Goal: Complete application form

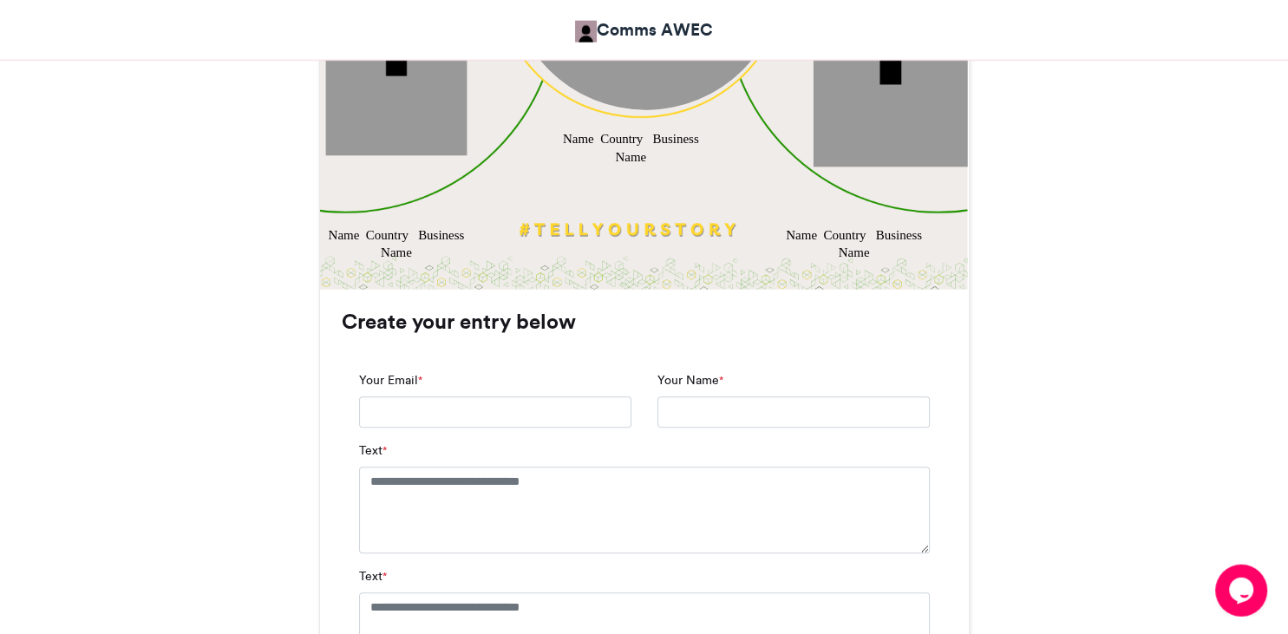
scroll to position [982, 0]
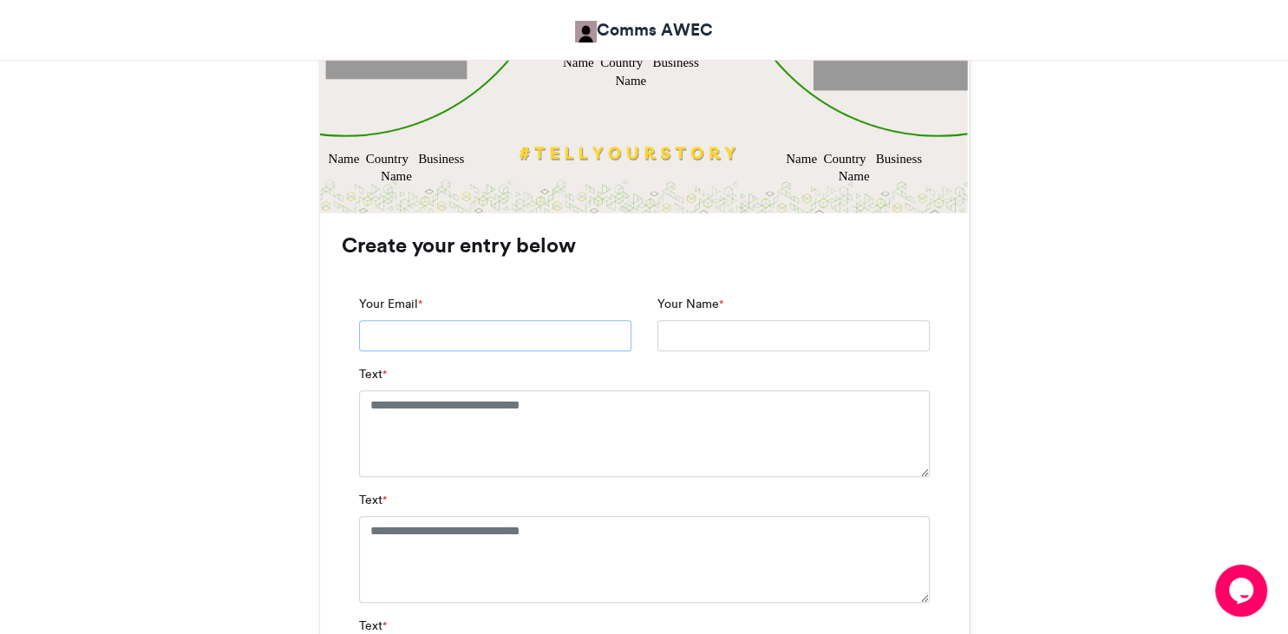
click at [398, 339] on input "Your Email *" at bounding box center [495, 335] width 272 height 31
click at [734, 336] on input "Your Name *" at bounding box center [794, 335] width 272 height 31
click at [387, 419] on textarea "Text *" at bounding box center [644, 433] width 571 height 87
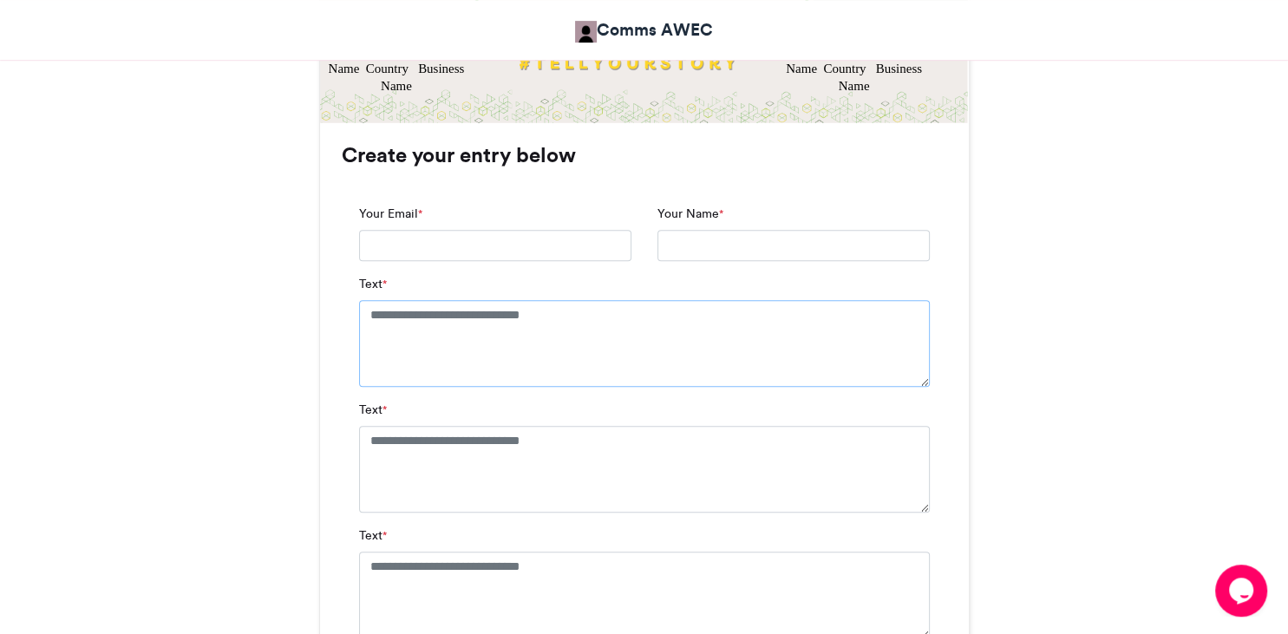
scroll to position [1073, 0]
click at [404, 409] on div "Text *" at bounding box center [644, 456] width 571 height 112
click at [387, 411] on span "*" at bounding box center [385, 410] width 4 height 16
click at [387, 425] on textarea "Text *" at bounding box center [644, 468] width 571 height 87
click at [386, 448] on textarea "Text *" at bounding box center [644, 468] width 571 height 87
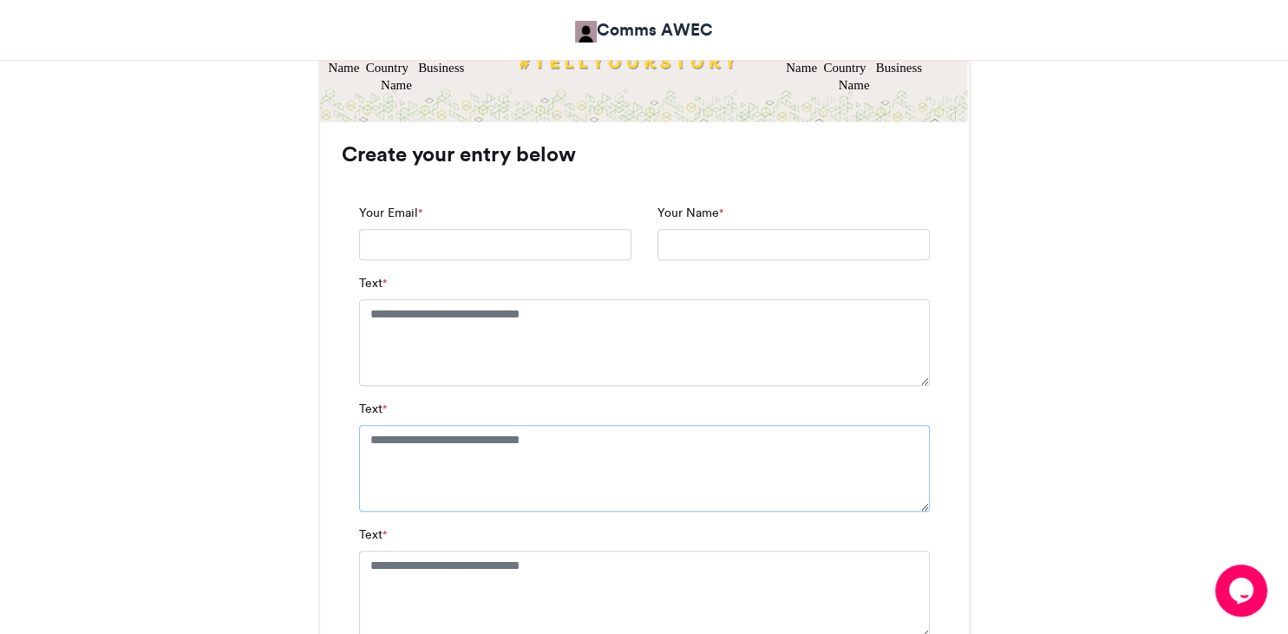
click at [495, 448] on textarea "Text *" at bounding box center [644, 468] width 571 height 87
click at [538, 443] on textarea "Text *" at bounding box center [644, 468] width 571 height 87
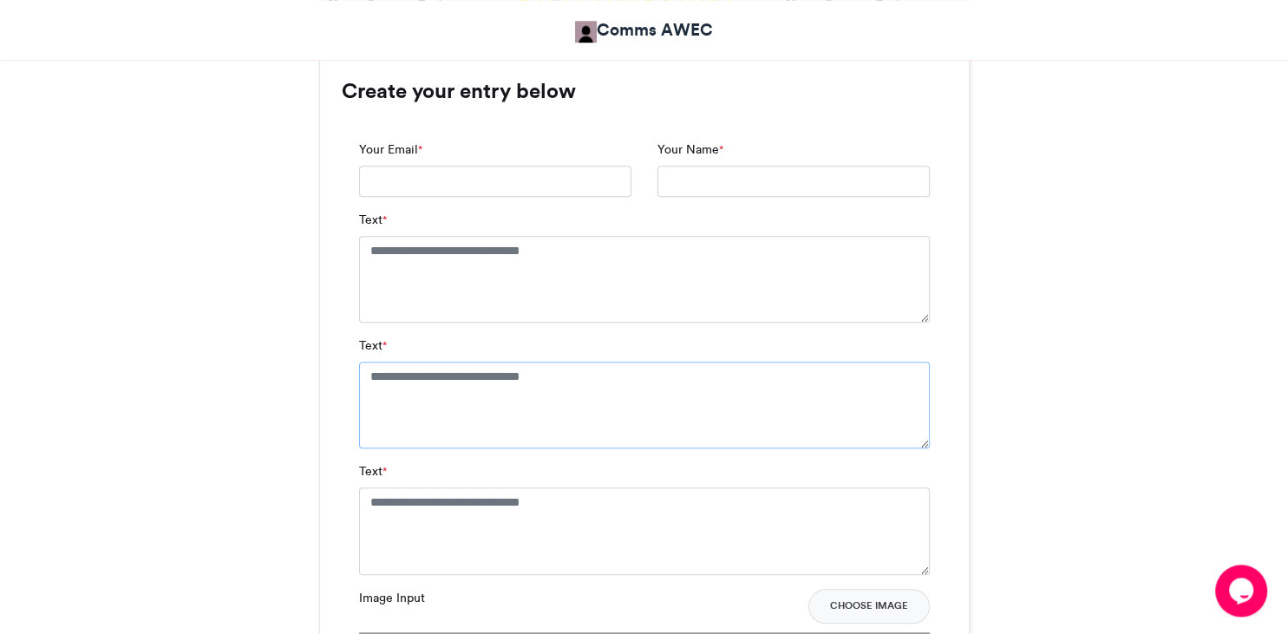
scroll to position [1165, 0]
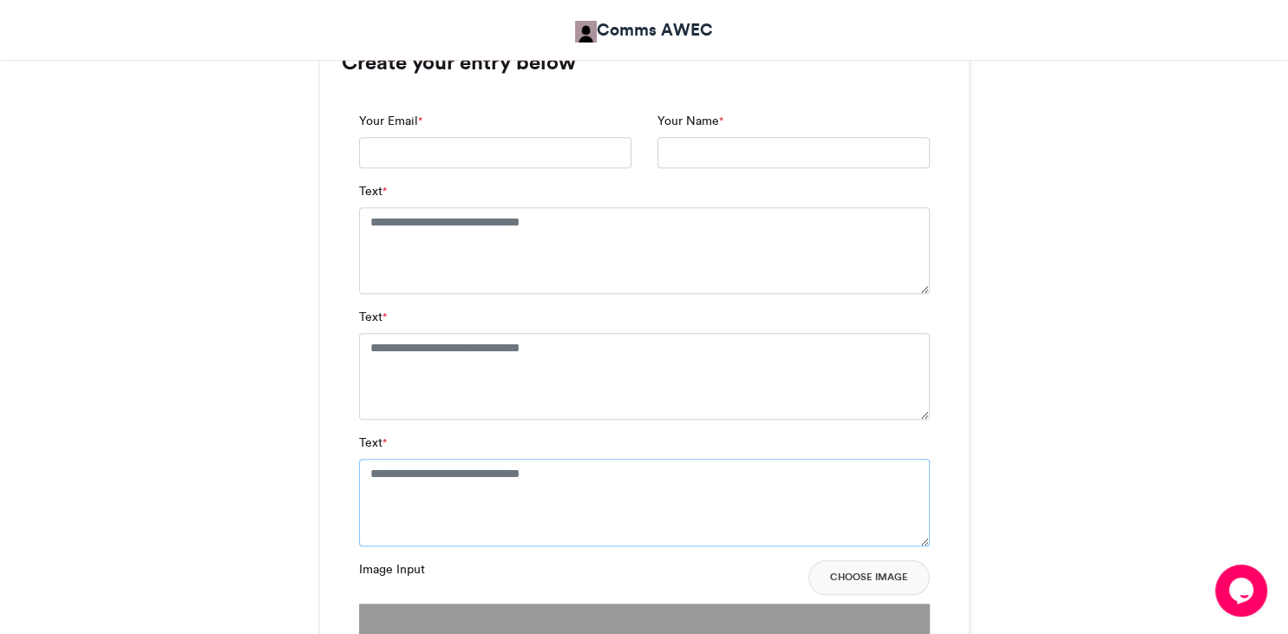
click at [411, 525] on textarea "Text *" at bounding box center [644, 502] width 571 height 87
click at [530, 516] on textarea "Text *" at bounding box center [644, 502] width 571 height 87
click at [646, 503] on textarea "Text *" at bounding box center [644, 502] width 571 height 87
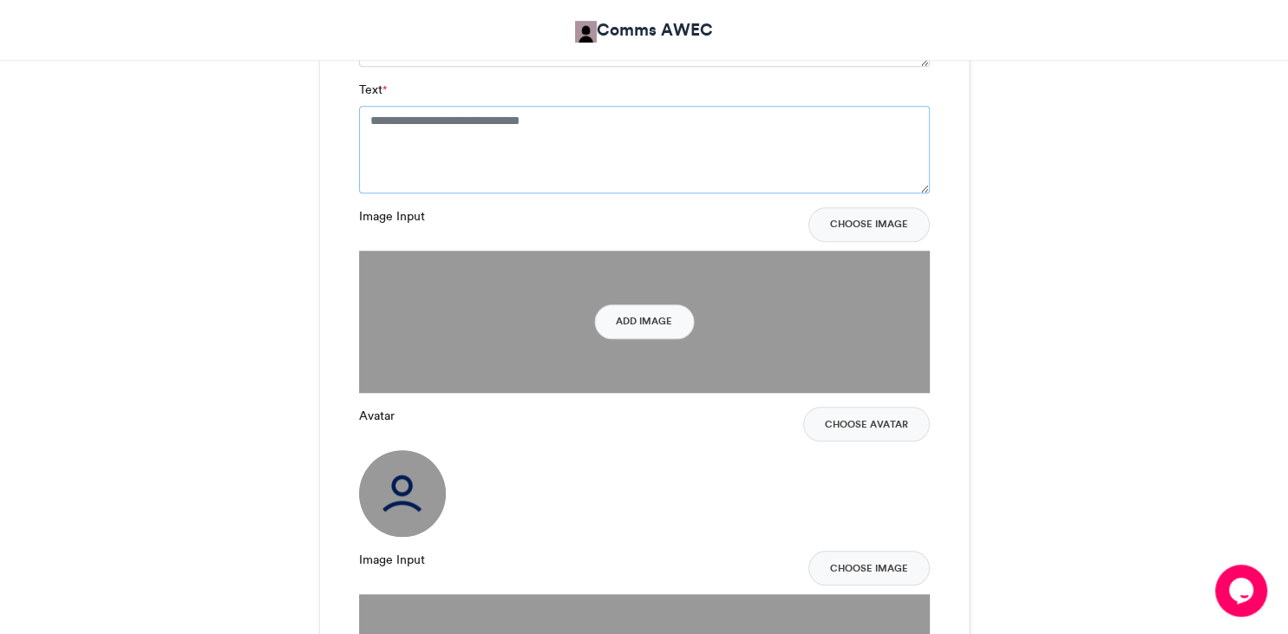
scroll to position [1531, 0]
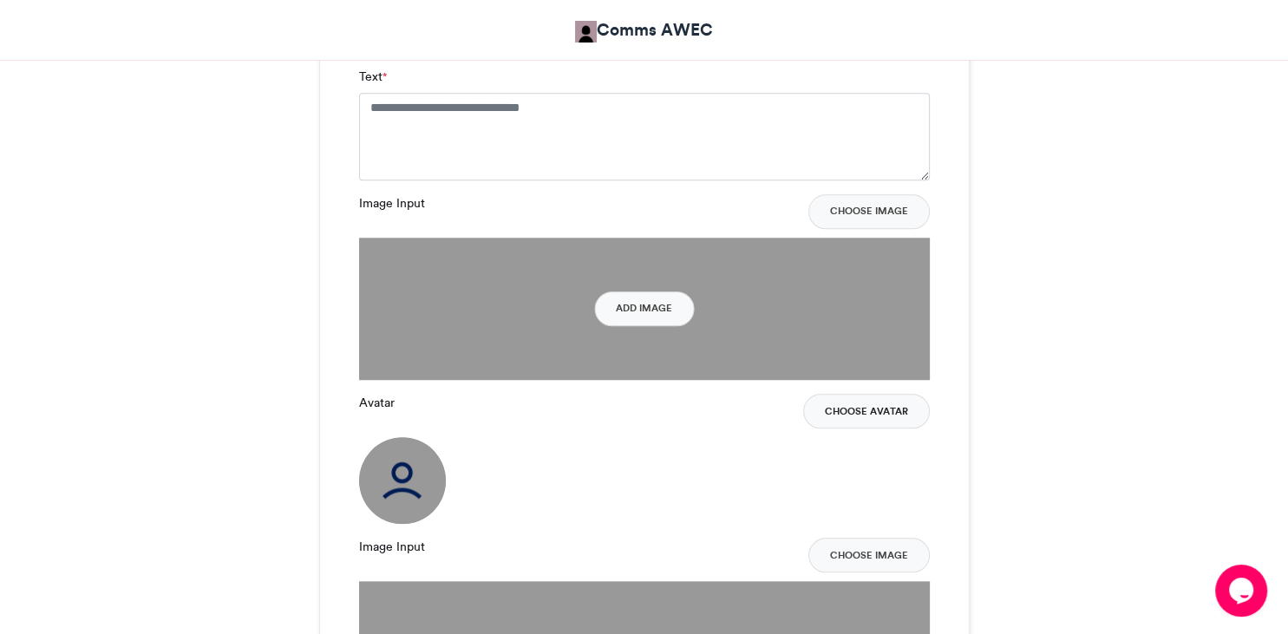
click at [878, 417] on button "Choose Avatar" at bounding box center [866, 411] width 127 height 35
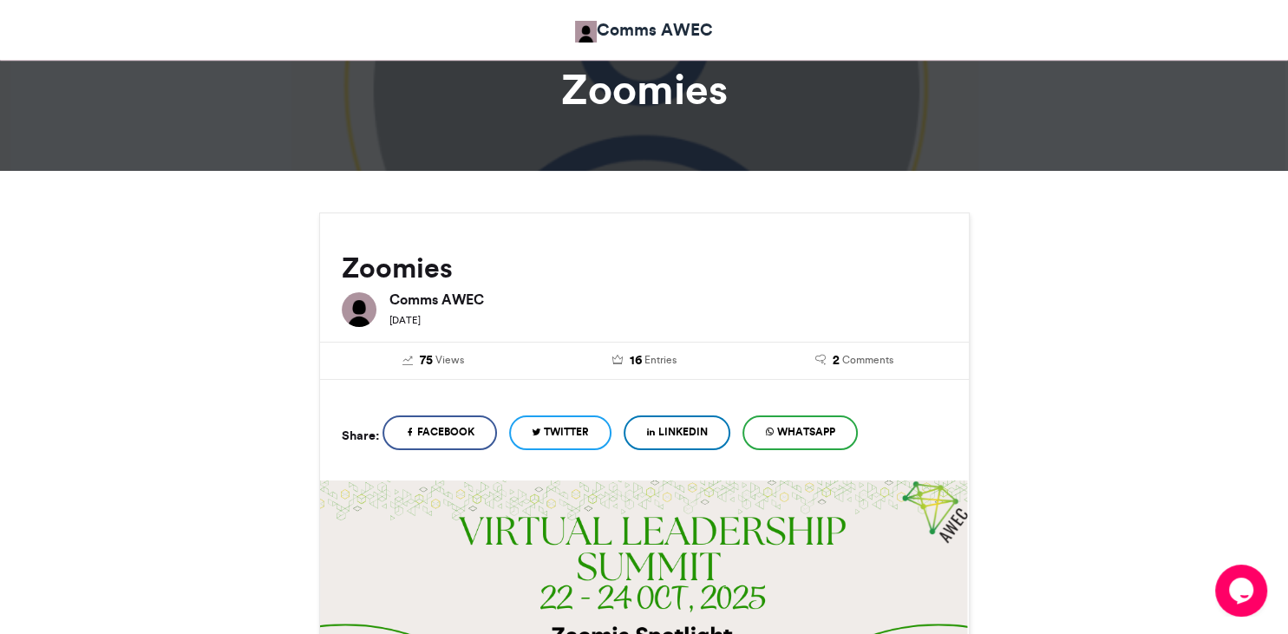
scroll to position [0, 0]
